Goal: Task Accomplishment & Management: Complete application form

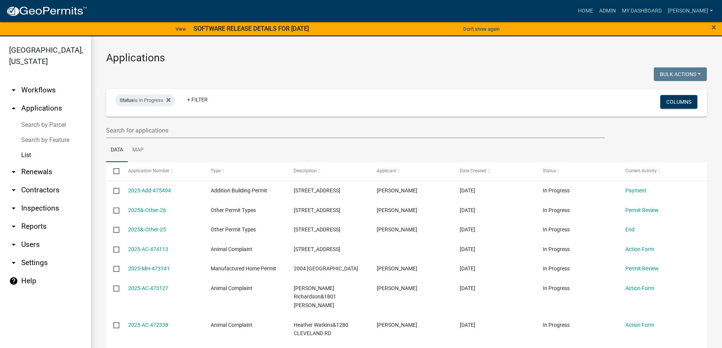
select select "3: 100"
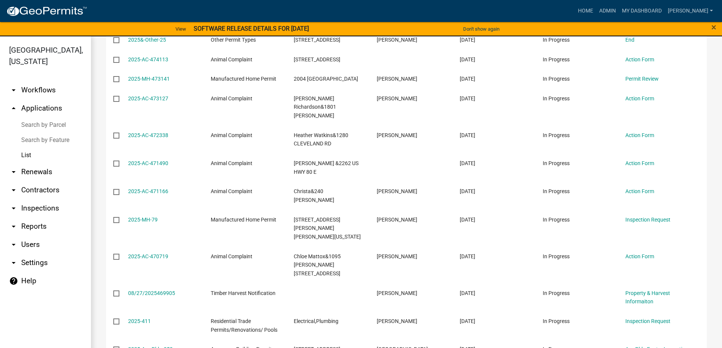
scroll to position [152, 0]
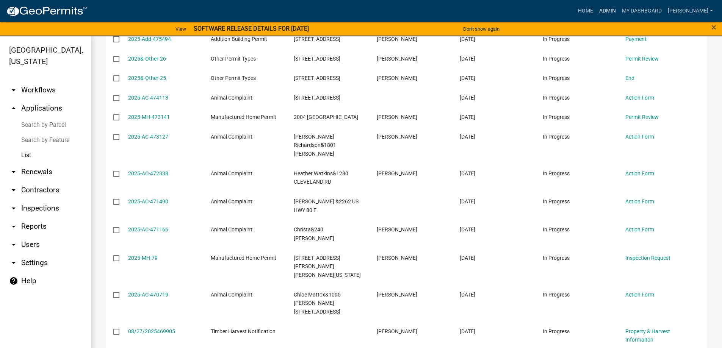
click at [619, 9] on link "Admin" at bounding box center [607, 11] width 23 height 14
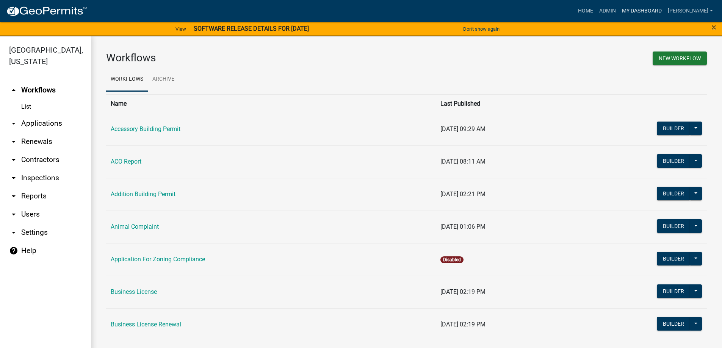
click at [661, 8] on link "My Dashboard" at bounding box center [642, 11] width 46 height 14
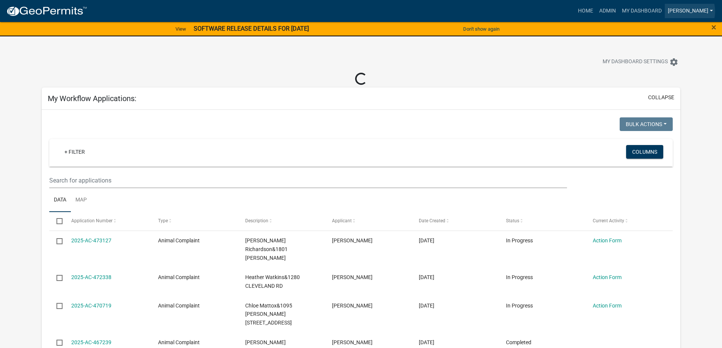
click at [705, 11] on link "[PERSON_NAME]" at bounding box center [689, 11] width 51 height 14
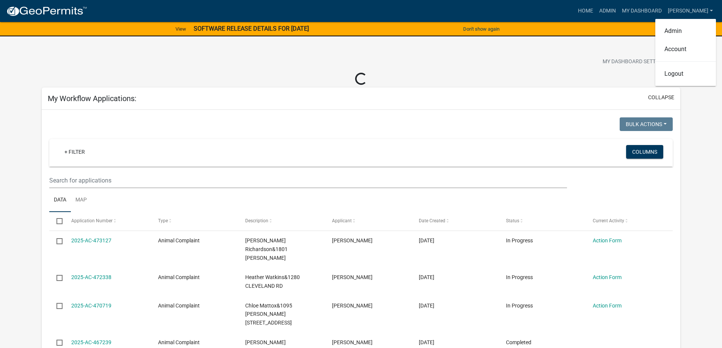
click at [536, 17] on div "Home Admin My Dashboard [PERSON_NAME] Admin Account Logout" at bounding box center [404, 11] width 622 height 14
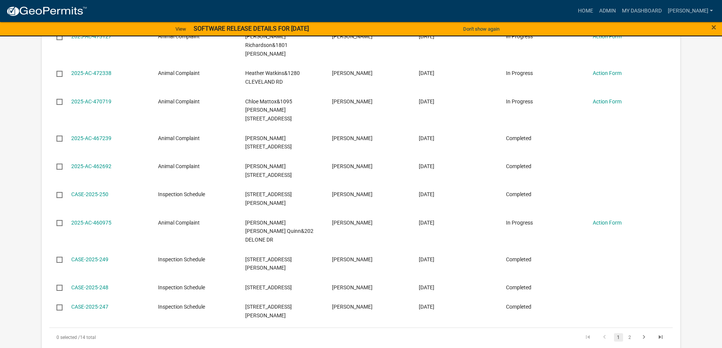
scroll to position [77, 0]
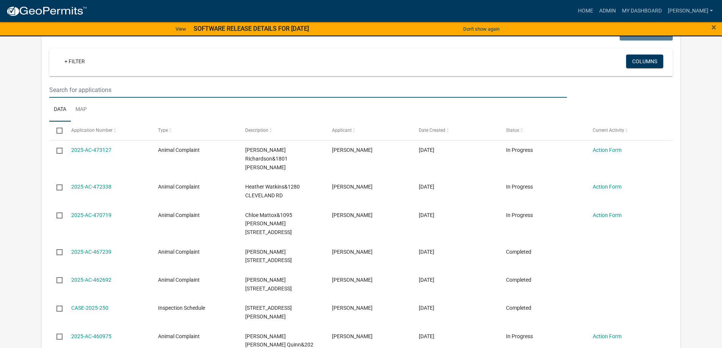
click at [80, 95] on input "text" at bounding box center [307, 90] width 517 height 16
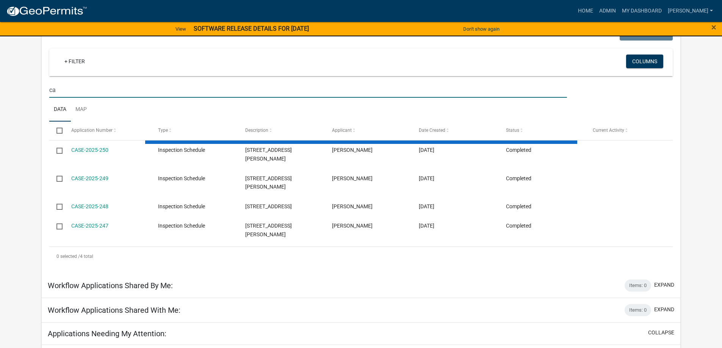
type input "c"
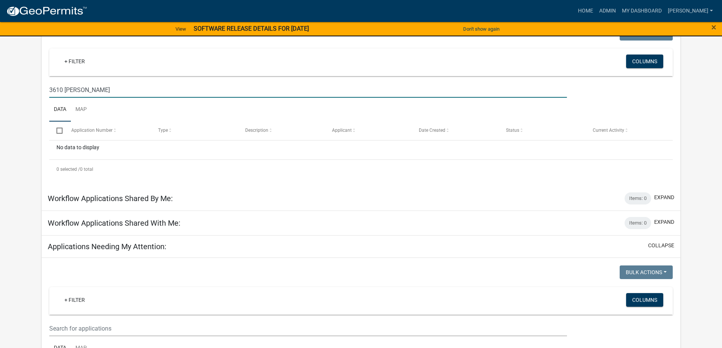
type input "3610 [PERSON_NAME]"
click at [95, 94] on input "3610 [PERSON_NAME]" at bounding box center [307, 90] width 517 height 16
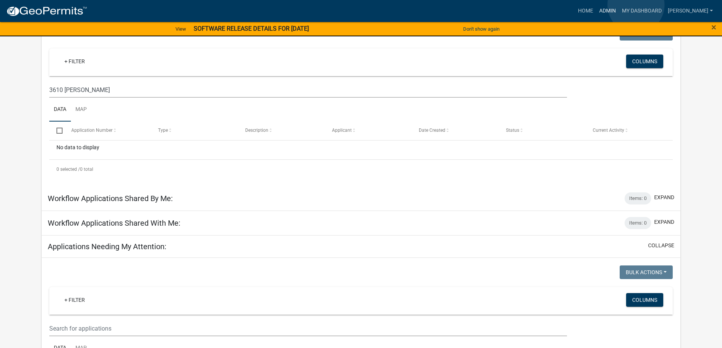
click at [619, 5] on link "Admin" at bounding box center [607, 11] width 23 height 14
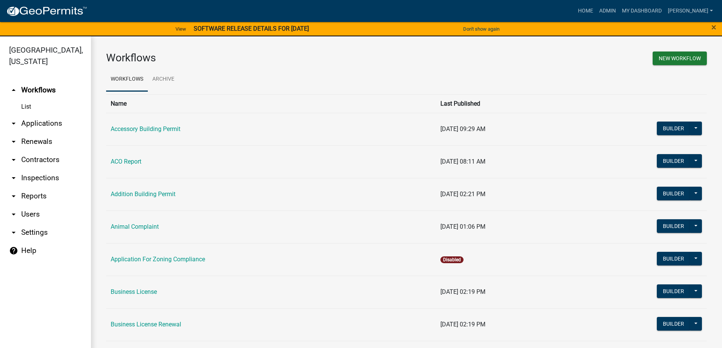
click at [31, 125] on link "arrow_drop_down Applications" at bounding box center [45, 123] width 91 height 18
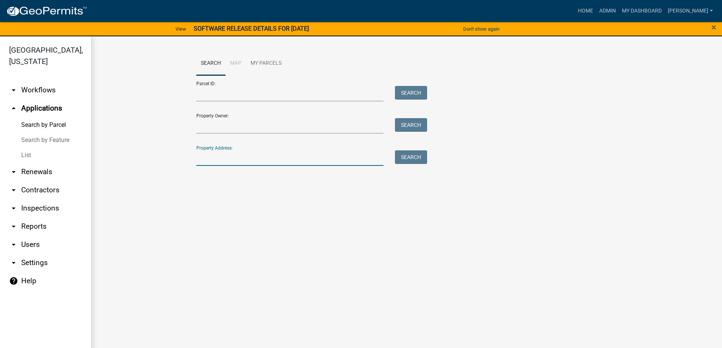
click at [223, 164] on input "Property Address:" at bounding box center [289, 158] width 187 height 16
click at [48, 153] on link "List" at bounding box center [45, 155] width 91 height 15
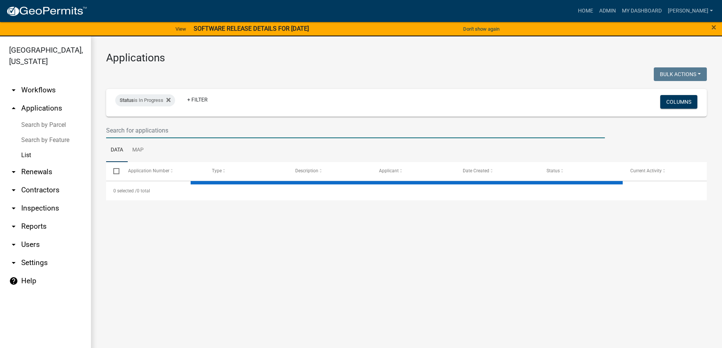
click at [171, 132] on input "text" at bounding box center [355, 131] width 498 height 16
select select "3: 100"
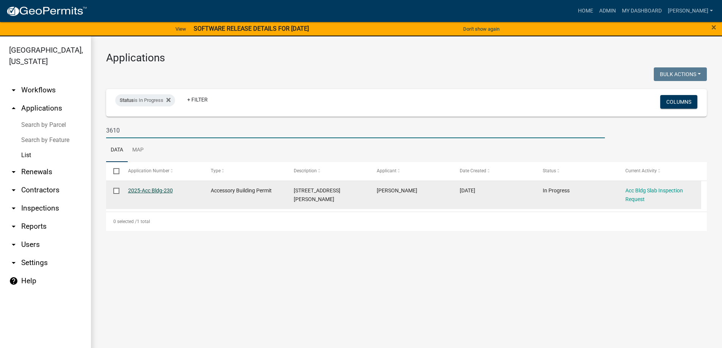
type input "3610"
click at [136, 192] on link "2025-Acc Bldg-230" at bounding box center [150, 190] width 45 height 6
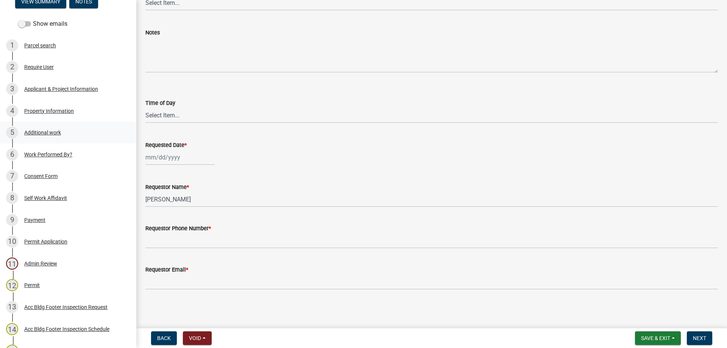
scroll to position [26, 0]
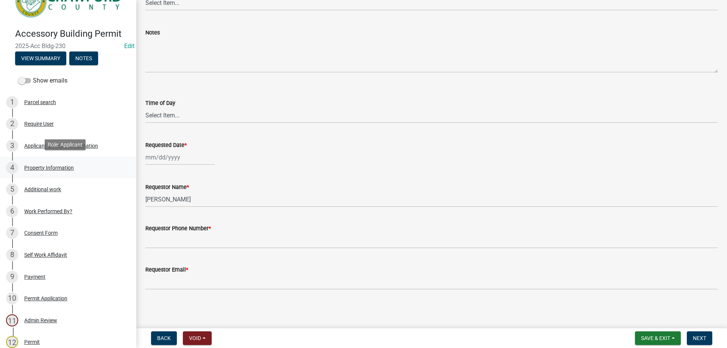
click at [69, 169] on div "4 Property Information" at bounding box center [65, 168] width 118 height 12
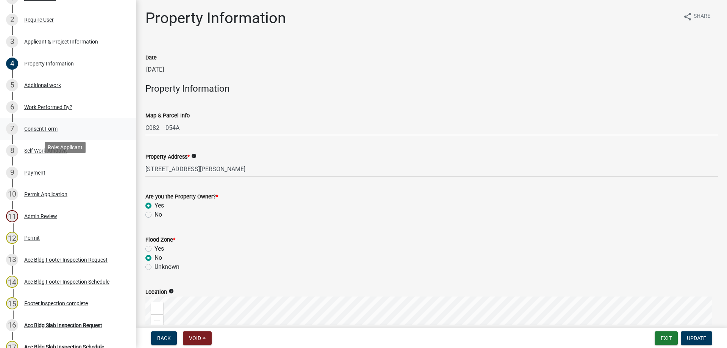
scroll to position [139, 0]
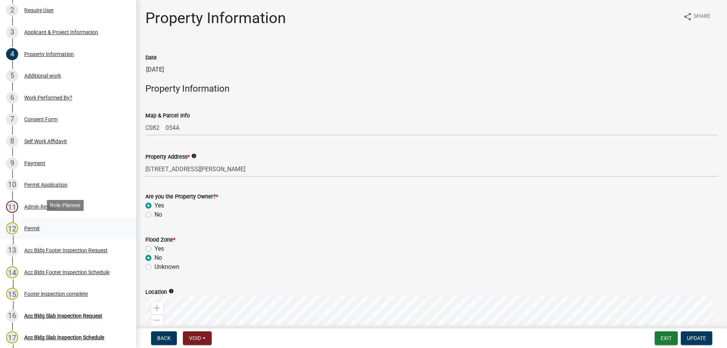
click at [84, 223] on div "12 Permit" at bounding box center [65, 228] width 118 height 12
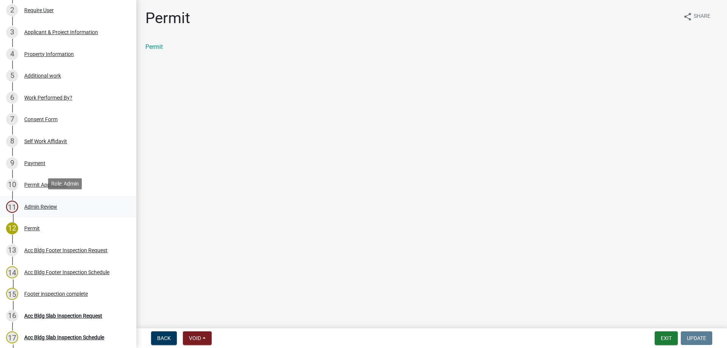
click at [72, 201] on div "11 Admin Review" at bounding box center [65, 207] width 118 height 12
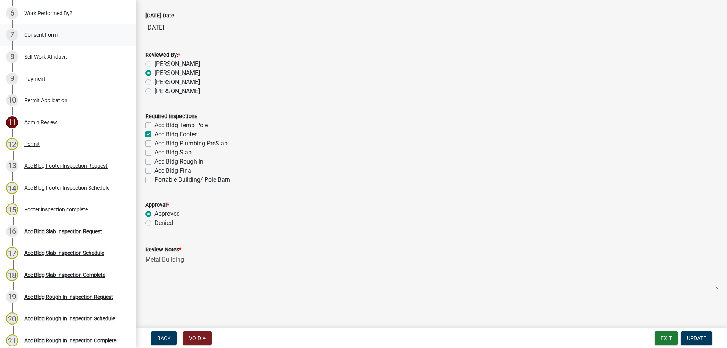
scroll to position [102, 0]
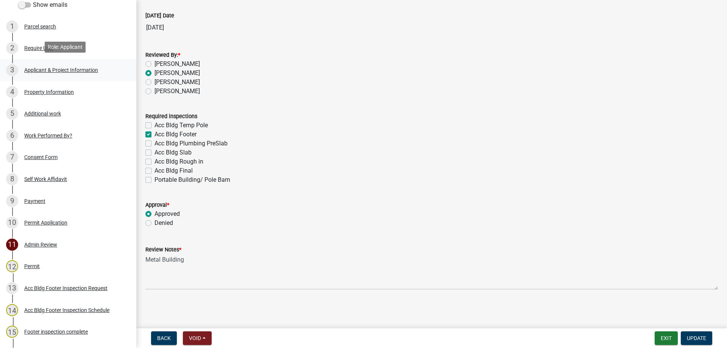
click at [50, 61] on link "3 Applicant & Project Information" at bounding box center [68, 70] width 136 height 22
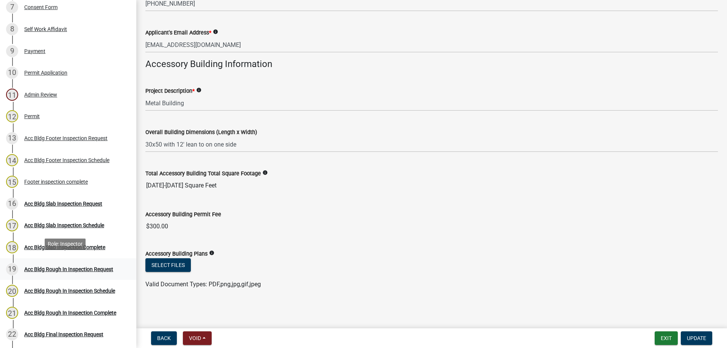
scroll to position [253, 0]
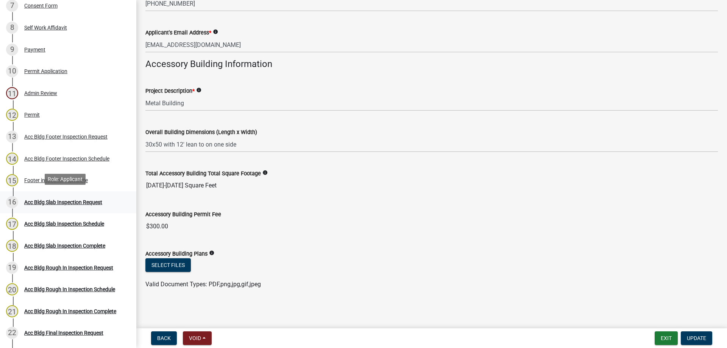
click at [109, 209] on link "16 Acc Bldg Slab Inspection Request" at bounding box center [68, 202] width 136 height 22
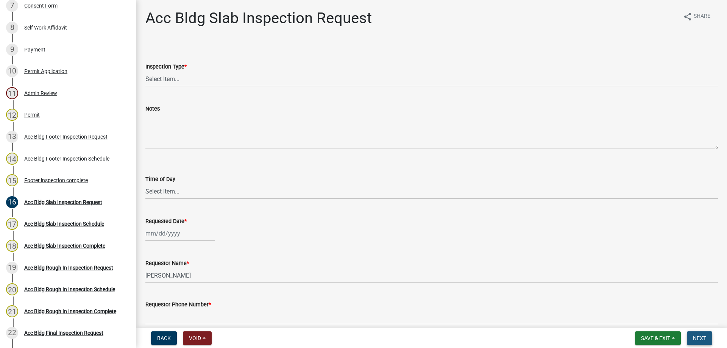
click at [694, 337] on span "Next" at bounding box center [699, 338] width 13 height 6
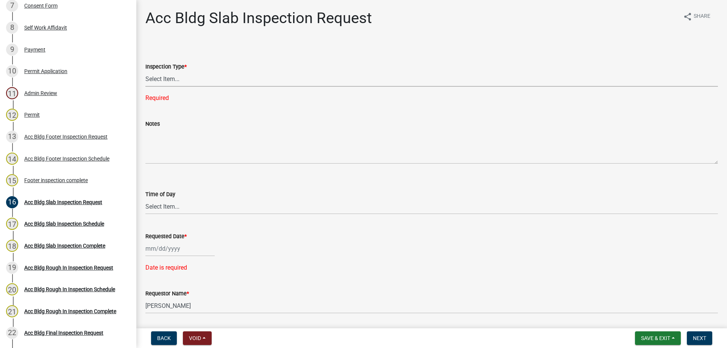
click at [231, 86] on select "Select Item... Acc Bldg Slab" at bounding box center [431, 79] width 573 height 16
click at [145, 71] on select "Select Item... Acc Bldg Slab" at bounding box center [431, 79] width 573 height 16
select select "f6264fa1-fd1b-42b6-83ba-79e4e4c24485"
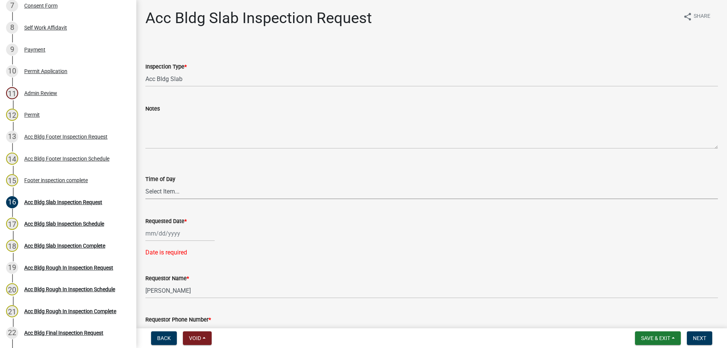
click at [193, 190] on select "Select Item... AM PM" at bounding box center [431, 192] width 573 height 16
click at [145, 184] on select "Select Item... AM PM" at bounding box center [431, 192] width 573 height 16
select select "604f01d9-b0d9-4f7d-a319-bd903df8b221"
click at [166, 235] on div at bounding box center [179, 234] width 69 height 16
select select "9"
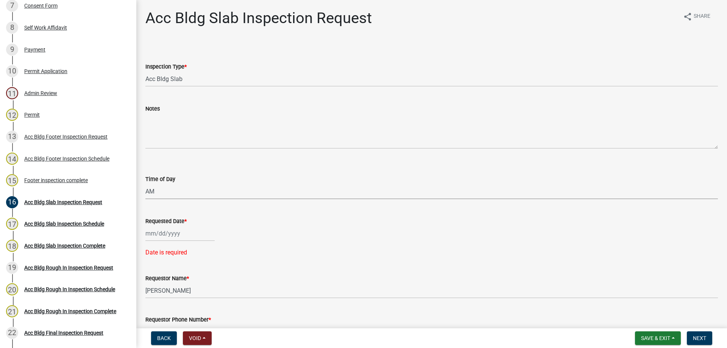
select select "2025"
click at [164, 172] on div "9" at bounding box center [165, 169] width 12 height 12
type input "[DATE]"
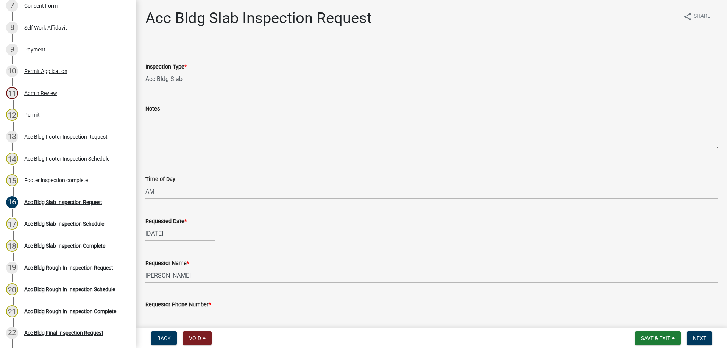
scroll to position [94, 0]
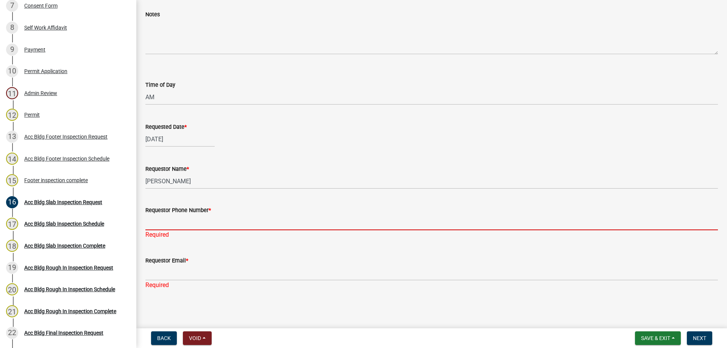
click at [176, 225] on input "Requestor Phone Number *" at bounding box center [431, 223] width 573 height 16
type input "4788363199"
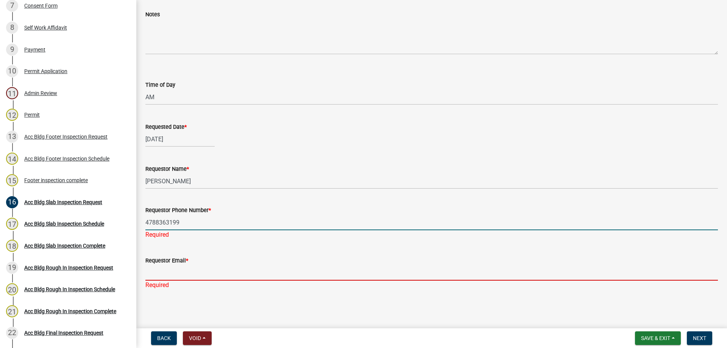
click at [177, 271] on input "Requestor Email *" at bounding box center [431, 273] width 573 height 16
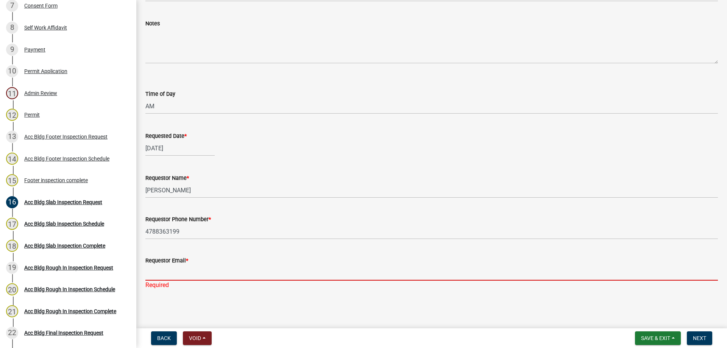
type input "[EMAIL_ADDRESS][DOMAIN_NAME]"
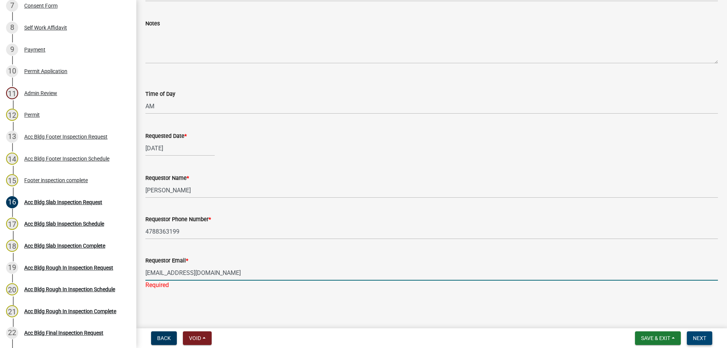
click at [689, 334] on button "Next" at bounding box center [699, 338] width 25 height 14
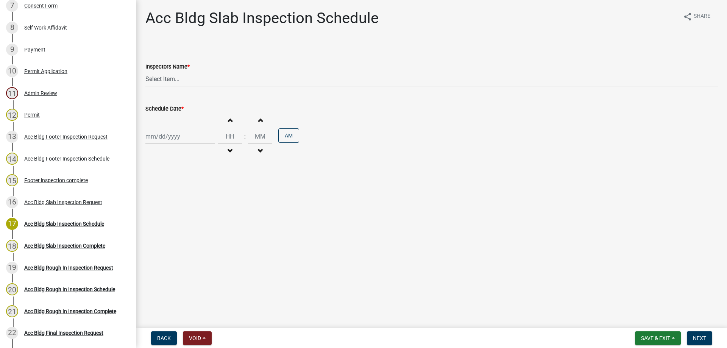
click at [190, 131] on div at bounding box center [179, 137] width 69 height 16
click at [164, 183] on div "1 2 3 4 5 6 7" at bounding box center [189, 177] width 88 height 12
click at [164, 186] on div "9" at bounding box center [165, 189] width 12 height 12
type input "[DATE]"
click at [165, 88] on wm-data-entity-input "Inspectors Name * Select Item... [PERSON_NAME].[PERSON_NAME] ([PERSON_NAME] ) T…" at bounding box center [431, 67] width 573 height 51
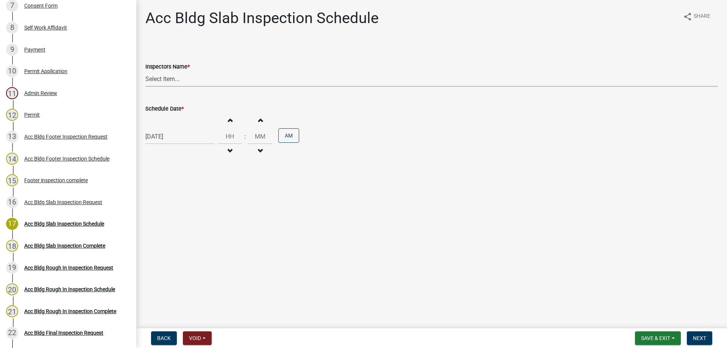
click at [165, 77] on select "Select Item... [PERSON_NAME].[PERSON_NAME] ([PERSON_NAME] ) TT_Administrator ([…" at bounding box center [431, 79] width 573 height 16
select select "a844a88f-ba44-4800-9e08-05e10520dbf6"
click at [145, 71] on select "Select Item... [PERSON_NAME].[PERSON_NAME] ([PERSON_NAME] ) TT_Administrator ([…" at bounding box center [431, 79] width 573 height 16
click at [223, 137] on input "Hours" at bounding box center [230, 137] width 24 height 16
type input "01"
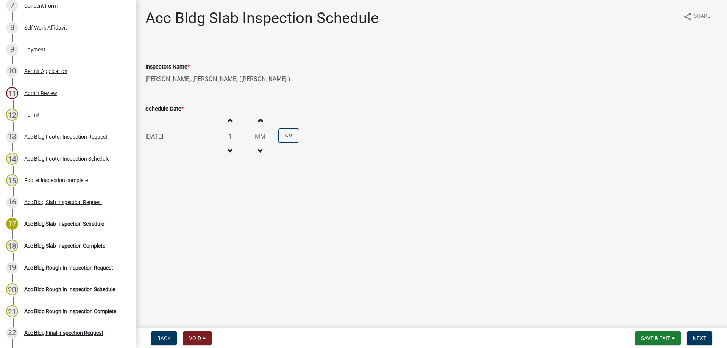
type input "00"
click at [264, 136] on input "00" at bounding box center [260, 137] width 24 height 16
click at [701, 333] on button "Next" at bounding box center [699, 338] width 25 height 14
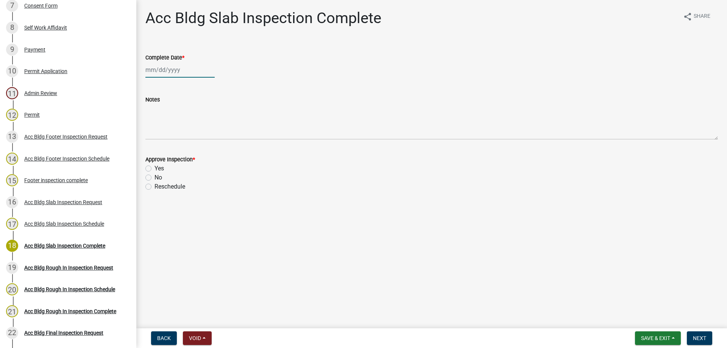
click at [184, 74] on div at bounding box center [179, 70] width 69 height 16
select select "9"
select select "2025"
click at [167, 127] on div "9" at bounding box center [165, 122] width 12 height 12
type input "[DATE]"
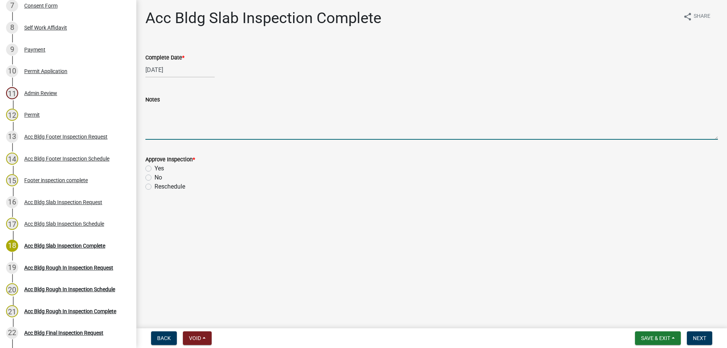
click at [163, 127] on textarea "Notes" at bounding box center [431, 122] width 573 height 36
click at [155, 167] on label "Yes" at bounding box center [159, 168] width 9 height 9
click at [155, 167] on input "Yes" at bounding box center [157, 166] width 5 height 5
radio input "true"
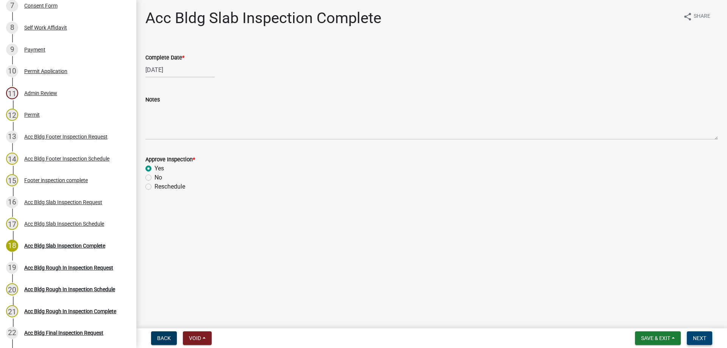
click at [700, 341] on span "Next" at bounding box center [699, 338] width 13 height 6
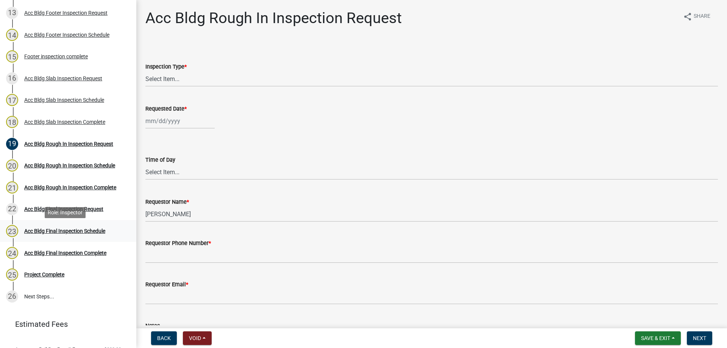
scroll to position [405, 0]
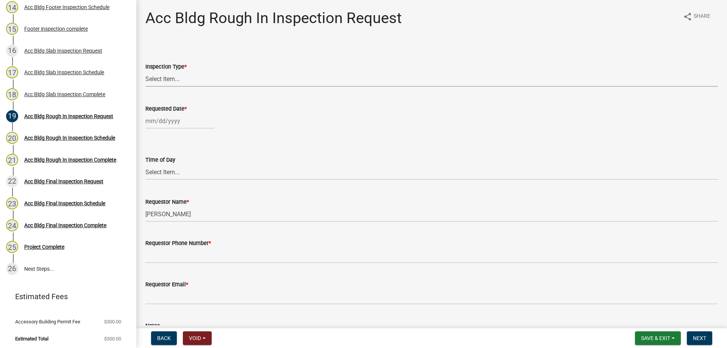
click at [162, 78] on select "Select Item... Rough In" at bounding box center [431, 79] width 573 height 16
click at [145, 71] on select "Select Item... Rough In" at bounding box center [431, 79] width 573 height 16
select select "fdcb5414-e2c8-4e4a-b5a0-d1538efa6aa4"
click at [166, 121] on div at bounding box center [179, 121] width 69 height 16
select select "9"
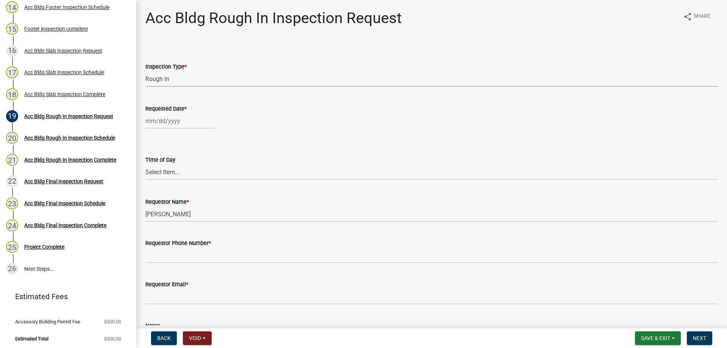
select select "2025"
click at [163, 174] on div "9" at bounding box center [165, 173] width 12 height 12
type input "[DATE]"
click at [165, 177] on select "Select Item... AM PM" at bounding box center [431, 172] width 573 height 16
click at [145, 164] on select "Select Item... AM PM" at bounding box center [431, 172] width 573 height 16
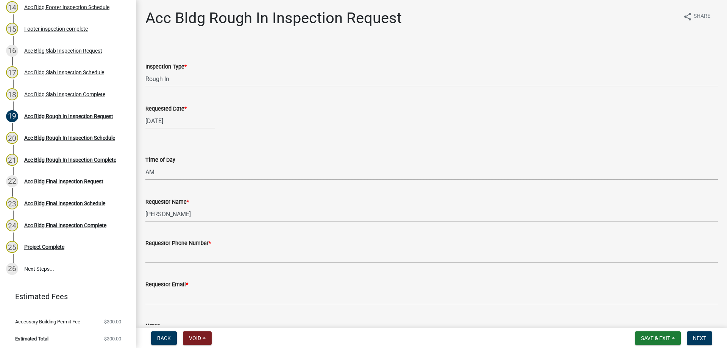
select select "cb10fa24-328f-4433-8d1a-661a0b5f4638"
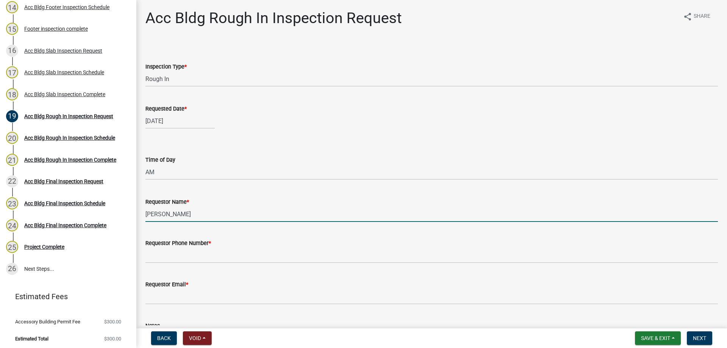
click at [168, 208] on input "[PERSON_NAME]" at bounding box center [431, 214] width 573 height 16
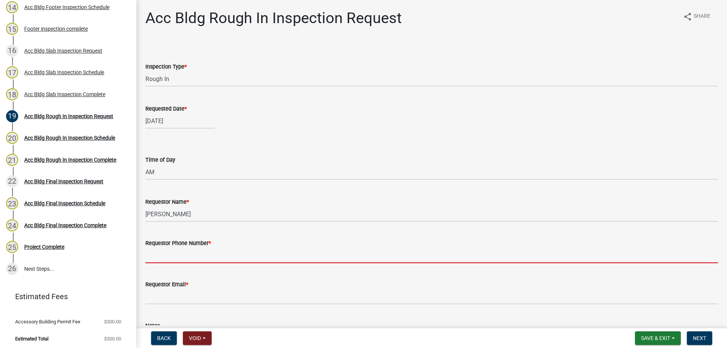
click at [188, 252] on input "Requestor Phone Number *" at bounding box center [431, 256] width 573 height 16
type input "4788363199"
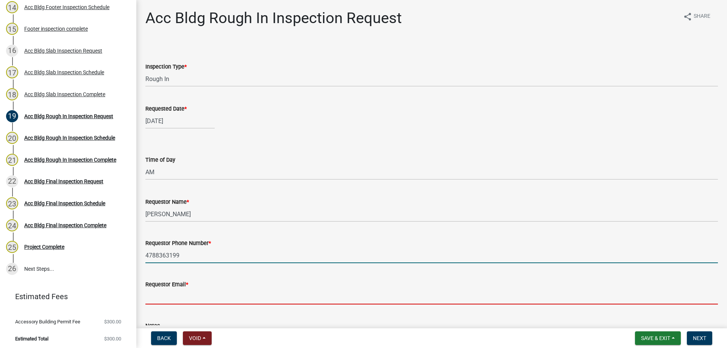
click at [205, 300] on input "Requestor Email *" at bounding box center [431, 297] width 573 height 16
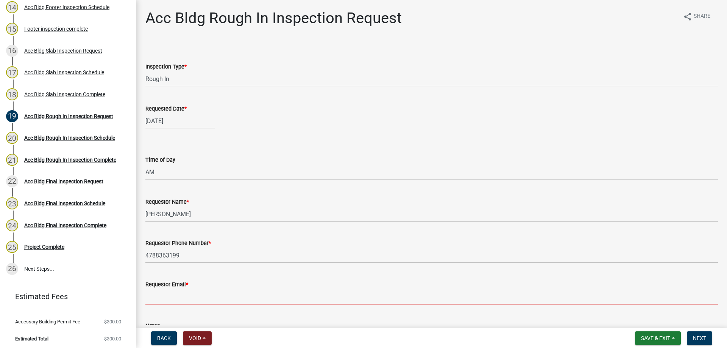
type input "[EMAIL_ADDRESS][DOMAIN_NAME]"
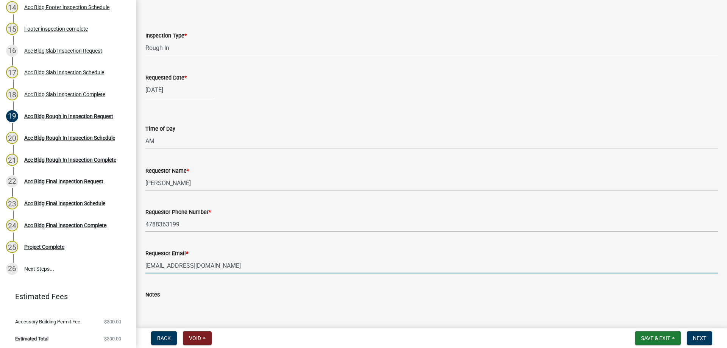
scroll to position [76, 0]
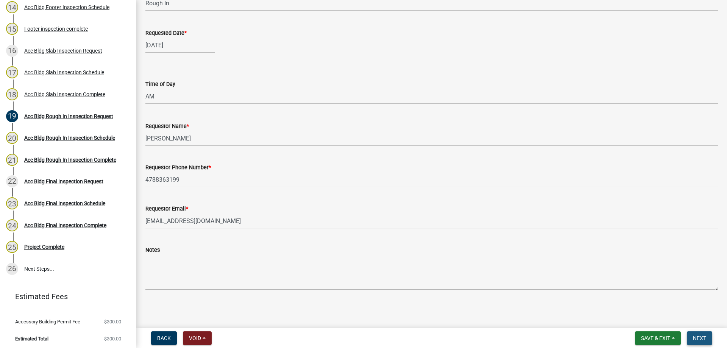
click at [689, 338] on button "Next" at bounding box center [699, 338] width 25 height 14
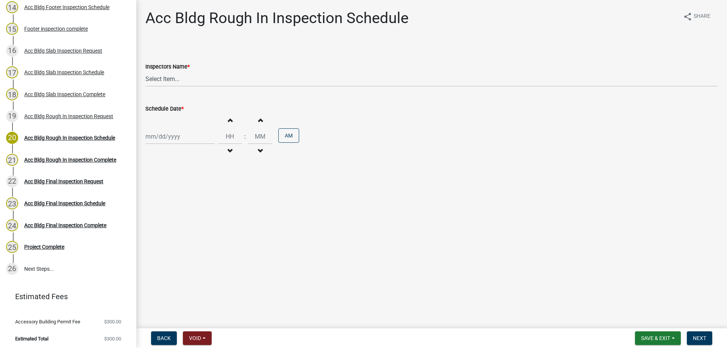
click at [173, 89] on wm-data-entity-input "Inspectors Name * Select Item... [PERSON_NAME].[PERSON_NAME] ([PERSON_NAME] ) T…" at bounding box center [431, 67] width 573 height 51
drag, startPoint x: 173, startPoint y: 80, endPoint x: 169, endPoint y: 81, distance: 4.6
click at [173, 80] on select "Select Item... [PERSON_NAME].[PERSON_NAME] ([PERSON_NAME] ) TT_Administrator ([…" at bounding box center [431, 79] width 573 height 16
select select "a844a88f-ba44-4800-9e08-05e10520dbf6"
click at [145, 71] on select "Select Item... [PERSON_NAME].[PERSON_NAME] ([PERSON_NAME] ) TT_Administrator ([…" at bounding box center [431, 79] width 573 height 16
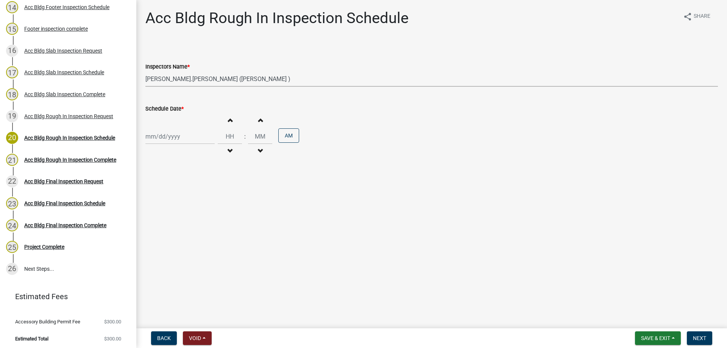
click at [180, 80] on select "Select Item... [PERSON_NAME].[PERSON_NAME] ([PERSON_NAME] ) TT_Administrator ([…" at bounding box center [431, 79] width 573 height 16
click at [145, 71] on select "Select Item... [PERSON_NAME].[PERSON_NAME] ([PERSON_NAME] ) TT_Administrator ([…" at bounding box center [431, 79] width 573 height 16
click at [178, 136] on div at bounding box center [179, 137] width 69 height 16
click at [168, 187] on div "9" at bounding box center [165, 189] width 12 height 12
type input "[DATE]"
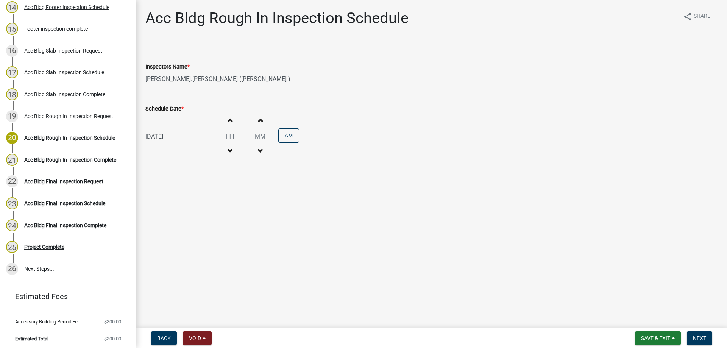
click at [224, 123] on button "Increment hours" at bounding box center [230, 120] width 16 height 14
type input "01"
type input "00"
click at [694, 337] on span "Next" at bounding box center [699, 338] width 13 height 6
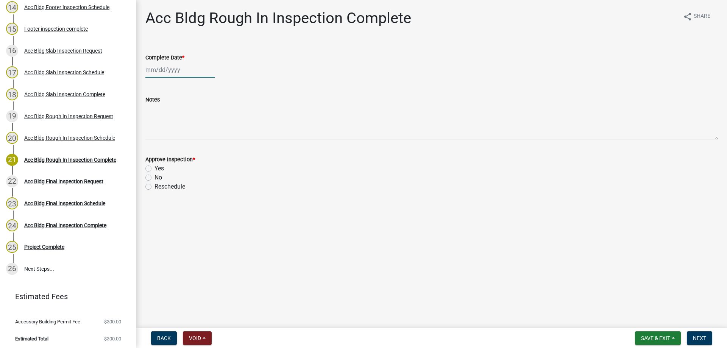
click at [196, 70] on div at bounding box center [179, 70] width 69 height 16
select select "9"
select select "2025"
click at [166, 123] on div "9" at bounding box center [165, 122] width 12 height 12
type input "[DATE]"
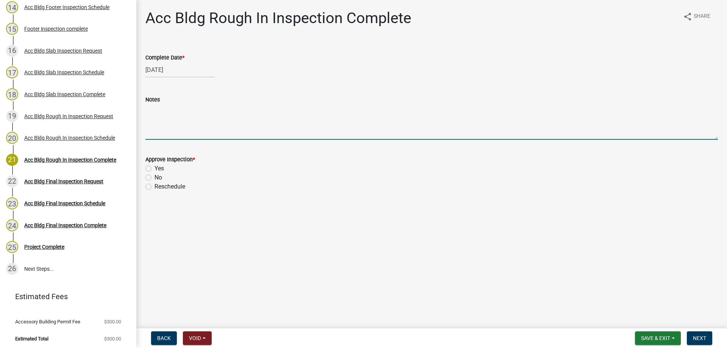
click at [161, 130] on textarea "Notes" at bounding box center [431, 122] width 573 height 36
click at [155, 167] on label "Yes" at bounding box center [159, 168] width 9 height 9
click at [155, 167] on input "Yes" at bounding box center [157, 166] width 5 height 5
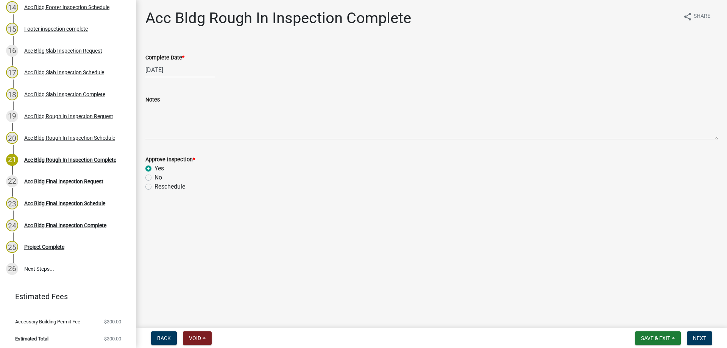
radio input "true"
click at [694, 336] on span "Next" at bounding box center [699, 338] width 13 height 6
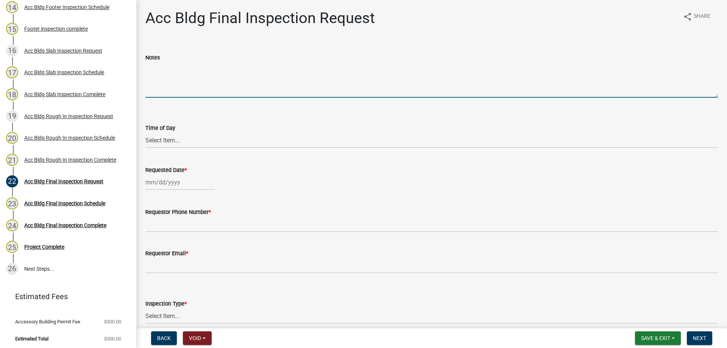
click at [160, 76] on textarea "Notes" at bounding box center [431, 80] width 573 height 36
click at [182, 148] on wm-data-entity-input "Time of Day Select Item... AM PM" at bounding box center [431, 129] width 573 height 51
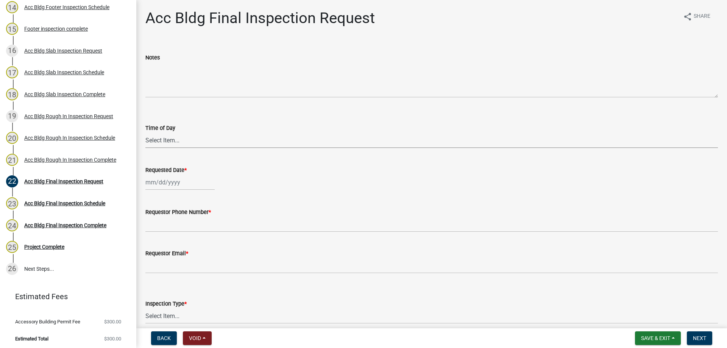
click at [177, 142] on select "Select Item... AM PM" at bounding box center [431, 141] width 573 height 16
click at [145, 133] on select "Select Item... AM PM" at bounding box center [431, 141] width 573 height 16
select select "cb10fa24-328f-4433-8d1a-661a0b5f4638"
click at [168, 183] on div at bounding box center [179, 183] width 69 height 16
select select "9"
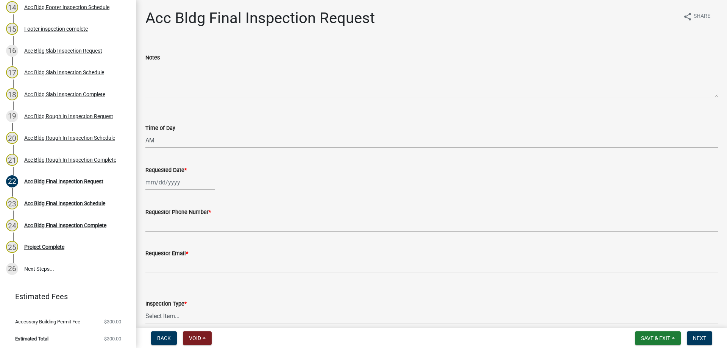
select select "2025"
click at [165, 232] on div "9" at bounding box center [165, 235] width 12 height 12
type input "[DATE]"
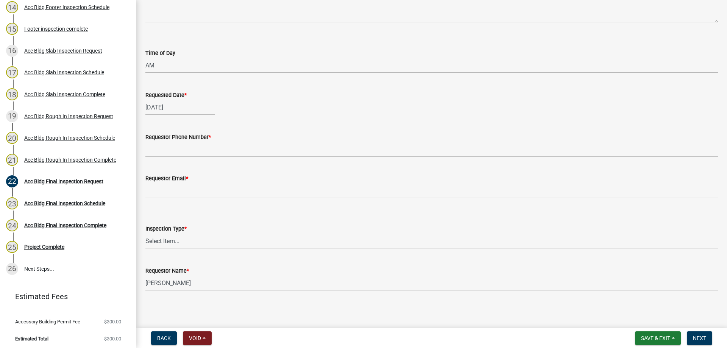
scroll to position [76, 0]
click at [162, 168] on div "Requestor Email *" at bounding box center [431, 179] width 573 height 35
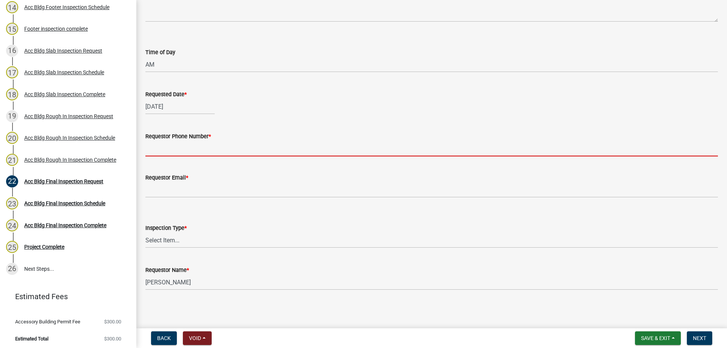
click at [164, 156] on input "Requestor Phone Number *" at bounding box center [431, 149] width 573 height 16
type input "4788363199"
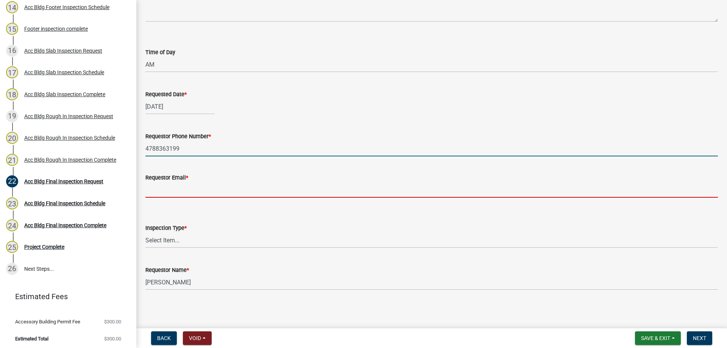
click at [159, 183] on input "Requestor Email *" at bounding box center [431, 190] width 573 height 16
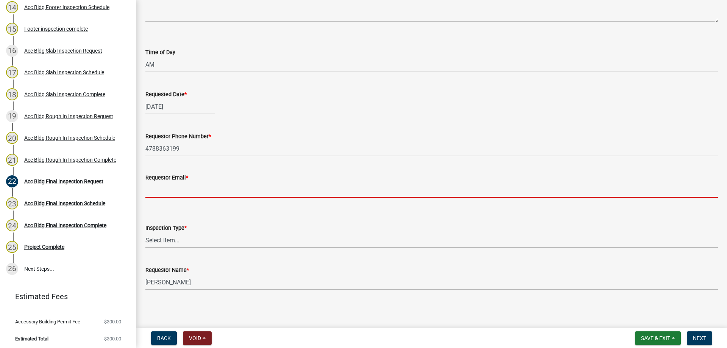
type input "[EMAIL_ADDRESS][DOMAIN_NAME]"
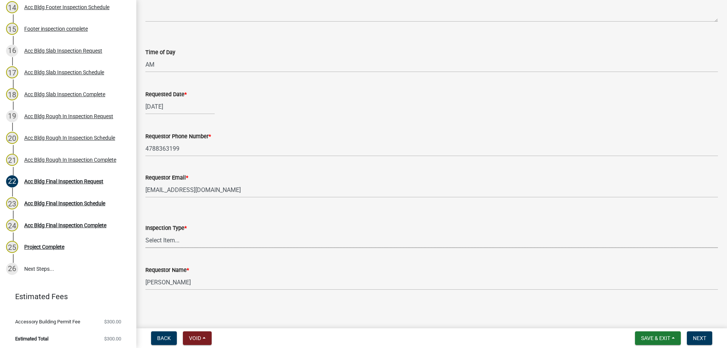
click at [185, 243] on select "Select Item... Final" at bounding box center [431, 241] width 573 height 16
click at [145, 233] on select "Select Item... Final" at bounding box center [431, 241] width 573 height 16
select select "e9a25109-1c2b-4b3e-a694-7df2c3c9e3a5"
click at [695, 337] on span "Next" at bounding box center [699, 338] width 13 height 6
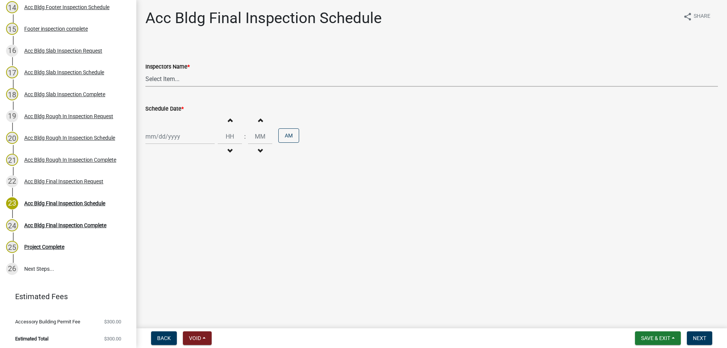
click at [161, 81] on select "Select Item... [PERSON_NAME].[PERSON_NAME] ([PERSON_NAME] ) TT_Administrator ([…" at bounding box center [431, 79] width 573 height 16
select select "a844a88f-ba44-4800-9e08-05e10520dbf6"
click at [145, 71] on select "Select Item... [PERSON_NAME].[PERSON_NAME] ([PERSON_NAME] ) TT_Administrator ([…" at bounding box center [431, 79] width 573 height 16
click at [169, 133] on div at bounding box center [179, 137] width 69 height 16
click at [162, 189] on div "9" at bounding box center [165, 189] width 12 height 12
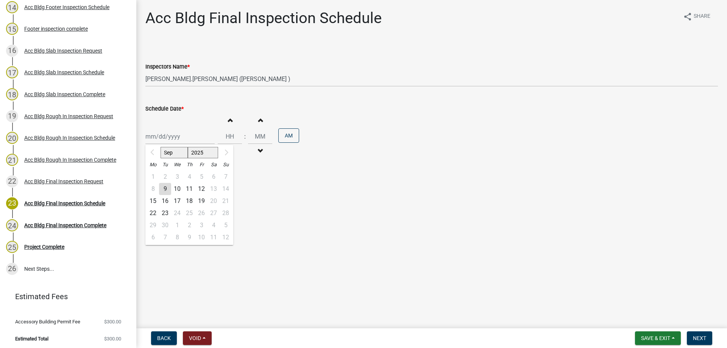
type input "[DATE]"
click at [227, 117] on button "Increment hours" at bounding box center [230, 120] width 16 height 14
type input "01"
type input "00"
click at [699, 336] on span "Next" at bounding box center [699, 338] width 13 height 6
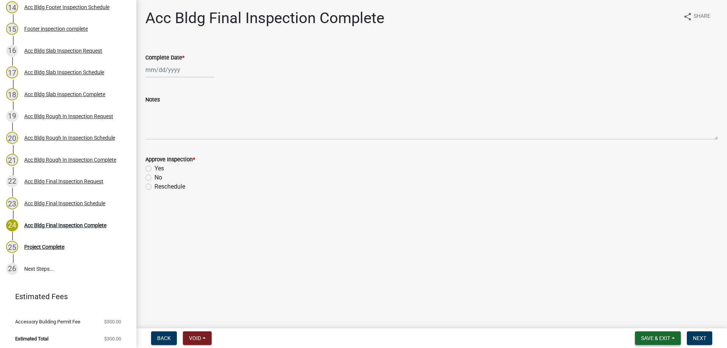
click at [636, 341] on button "Save & Exit" at bounding box center [658, 338] width 46 height 14
click at [636, 320] on button "Save & Exit" at bounding box center [650, 318] width 61 height 18
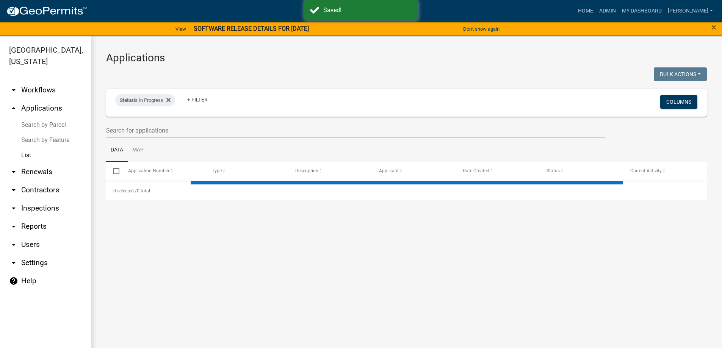
select select "3: 100"
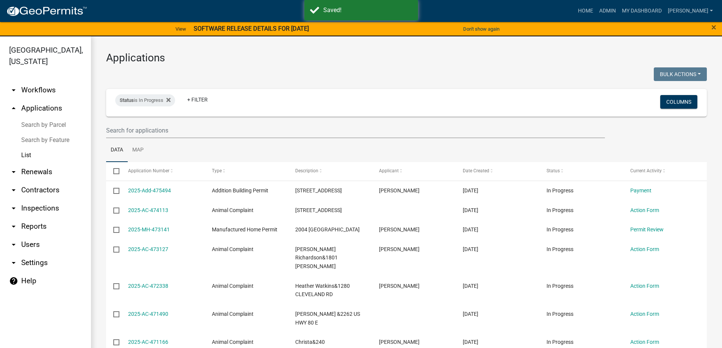
click at [41, 209] on link "arrow_drop_down Inspections" at bounding box center [45, 208] width 91 height 18
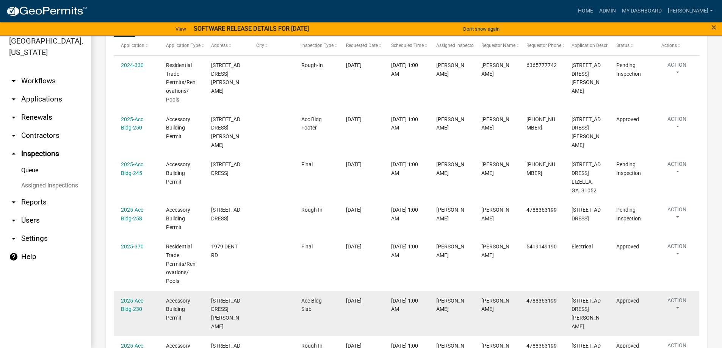
scroll to position [122, 0]
